Goal: Task Accomplishment & Management: Manage account settings

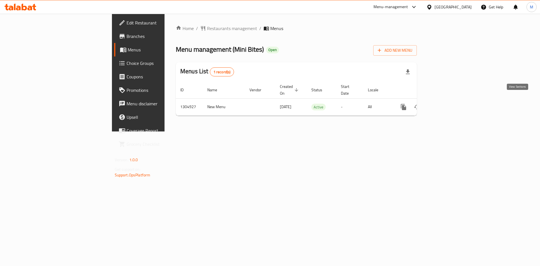
click at [447, 104] on icon "enhanced table" at bounding box center [443, 107] width 7 height 7
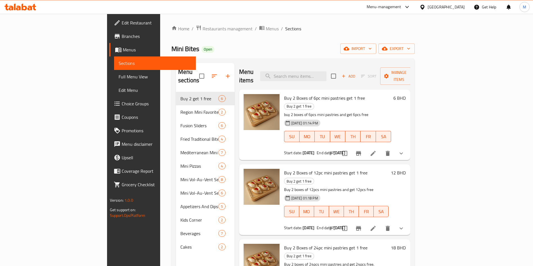
click at [407, 36] on div "Home / Restaurants management / Menus / Sections Mini Bites Open import export …" at bounding box center [292, 179] width 243 height 309
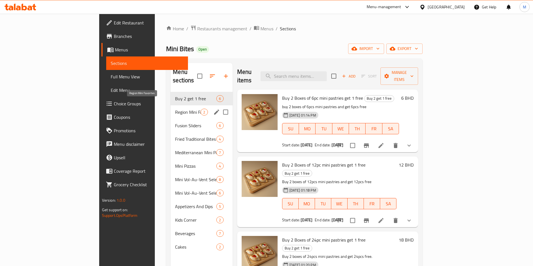
click at [175, 109] on span "Region Mini Favorites" at bounding box center [188, 112] width 26 height 7
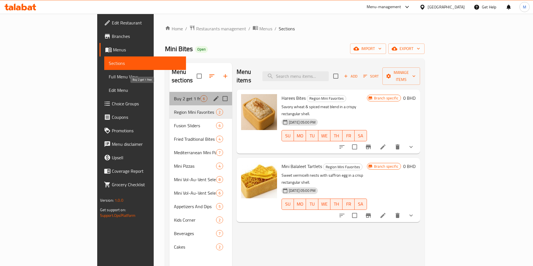
click at [174, 95] on span "Buy 2 get 1 free" at bounding box center [187, 98] width 26 height 7
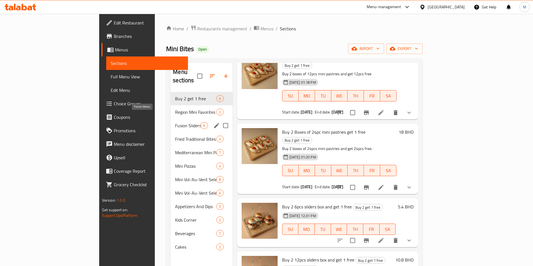
click at [175, 122] on span "Fusion Sliders" at bounding box center [188, 125] width 26 height 7
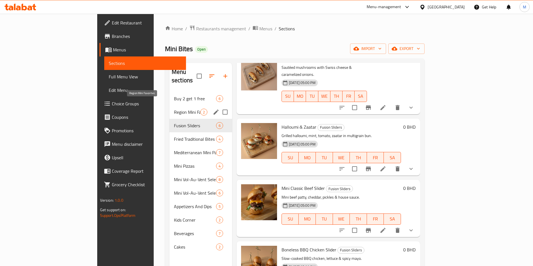
click at [174, 109] on span "Region Mini Favorites" at bounding box center [187, 112] width 26 height 7
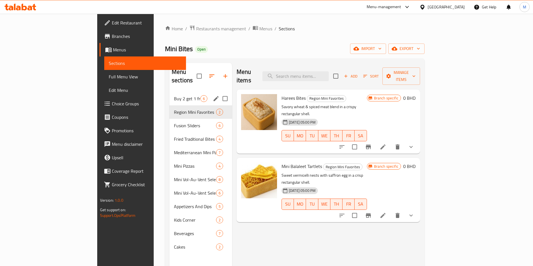
click at [169, 92] on div "Buy 2 get 1 free 6" at bounding box center [200, 98] width 63 height 13
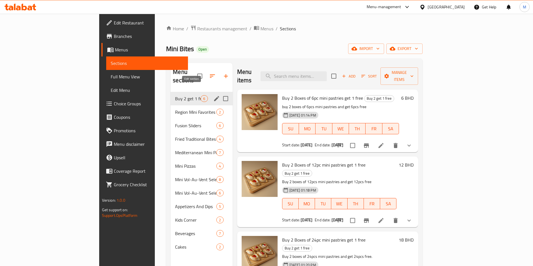
click at [212, 94] on button "edit" at bounding box center [216, 98] width 8 height 8
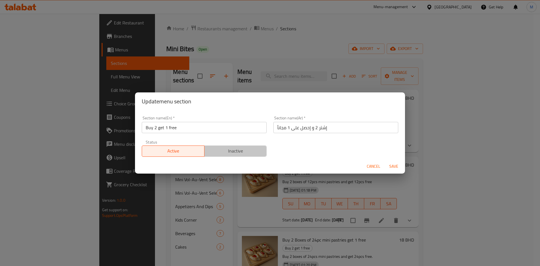
click at [237, 155] on span "Inactive" at bounding box center [236, 151] width 58 height 8
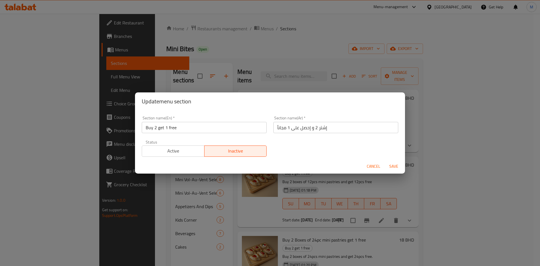
click at [397, 165] on span "Save" at bounding box center [393, 166] width 13 height 7
